Goal: Information Seeking & Learning: Understand process/instructions

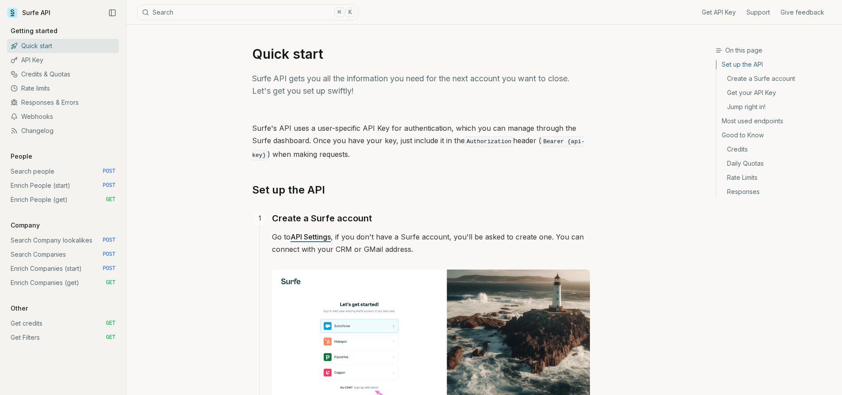
click at [48, 271] on link "Enrich Companies (start) POST" at bounding box center [63, 269] width 112 height 14
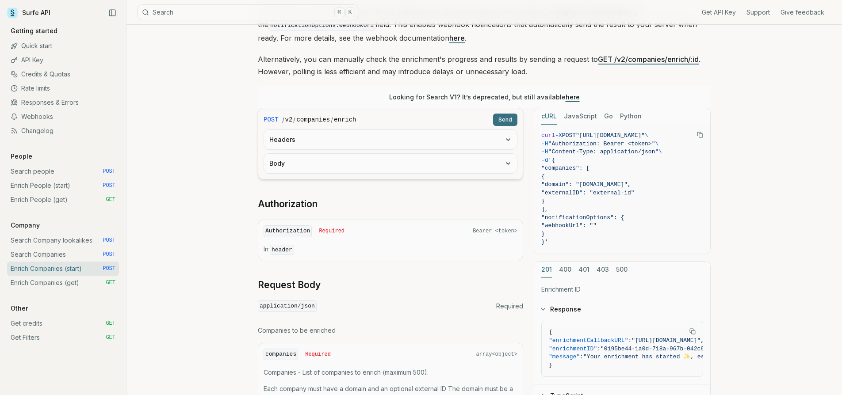
scroll to position [131, 0]
click at [411, 175] on form "POST / v2 / companies / enrich Send Headers Body" at bounding box center [390, 144] width 265 height 72
click at [411, 163] on button "Body" at bounding box center [390, 163] width 253 height 19
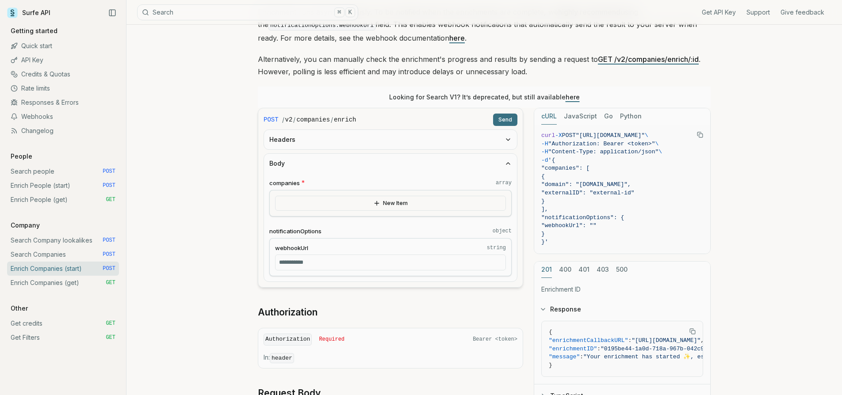
click at [391, 202] on button "New Item" at bounding box center [390, 203] width 231 height 15
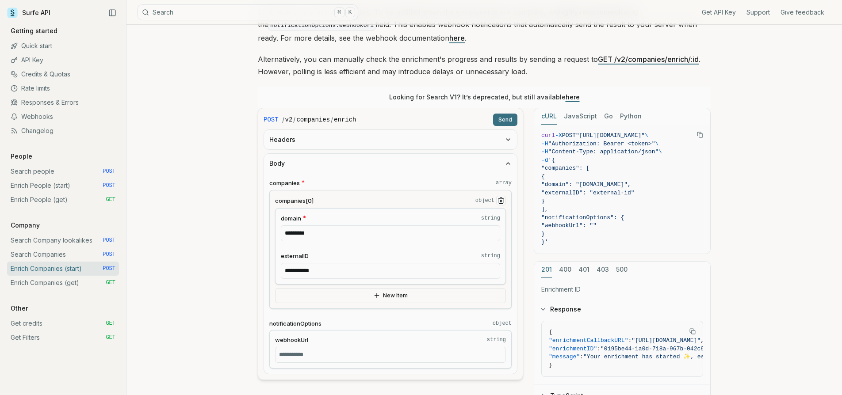
scroll to position [132, 0]
drag, startPoint x: 557, startPoint y: 167, endPoint x: 634, endPoint y: 227, distance: 96.7
click at [634, 227] on code "curl -X POST "[URL][DOMAIN_NAME]" \ -H "Authorization: Bearer <token>" \ -H "Co…" at bounding box center [622, 188] width 162 height 115
click at [634, 229] on span "}" at bounding box center [622, 233] width 162 height 8
drag, startPoint x: 554, startPoint y: 166, endPoint x: 609, endPoint y: 225, distance: 81.0
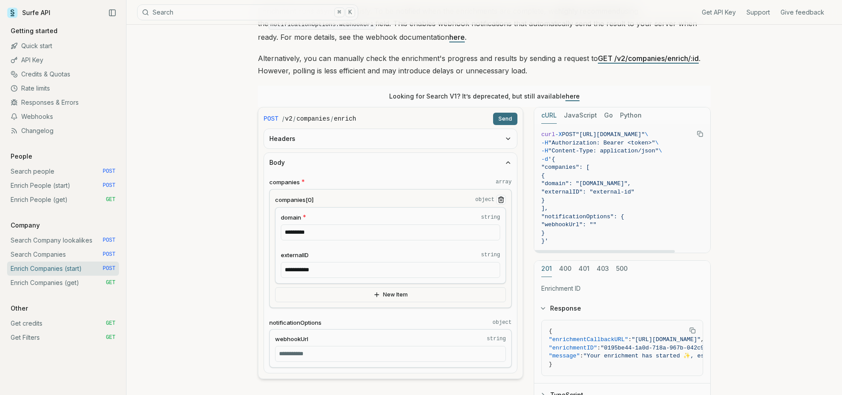
click at [609, 225] on code "curl -X POST "[URL][DOMAIN_NAME]" \ -H "Authorization: Bearer <token>" \ -H "Co…" at bounding box center [622, 188] width 162 height 115
copy code ""companies": [ { "domain": "[DOMAIN_NAME]", "externalID": "external-id" } ], "n…"
drag, startPoint x: 282, startPoint y: 117, endPoint x: 444, endPoint y: 118, distance: 161.4
click at [445, 118] on div "/ v2 / companies / enrich" at bounding box center [385, 118] width 207 height 9
copy div "/ v2 / companies / enrich"
